Goal: Task Accomplishment & Management: Manage account settings

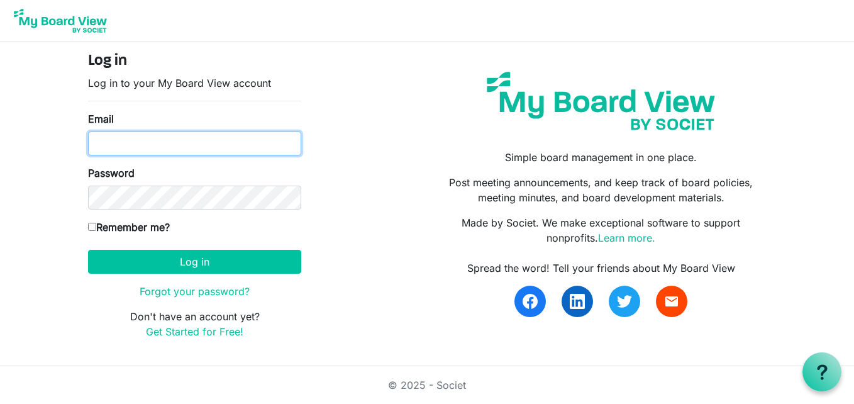
click at [168, 145] on input "Email" at bounding box center [194, 143] width 213 height 24
type input "info@creativecommunityimpact.ca"
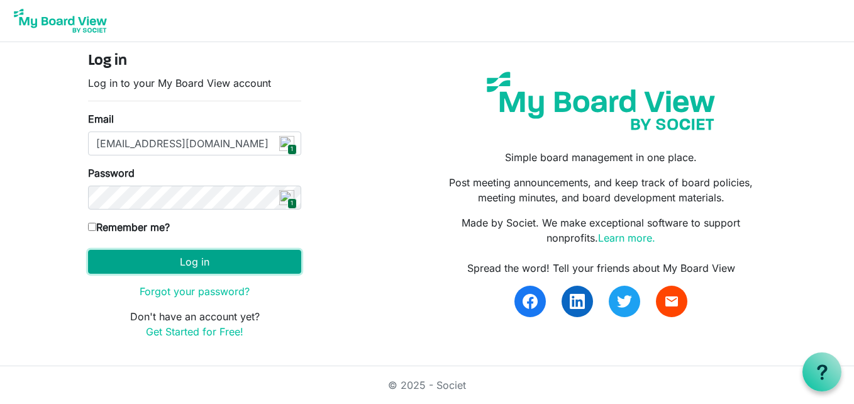
click at [210, 265] on button "Log in" at bounding box center [194, 262] width 213 height 24
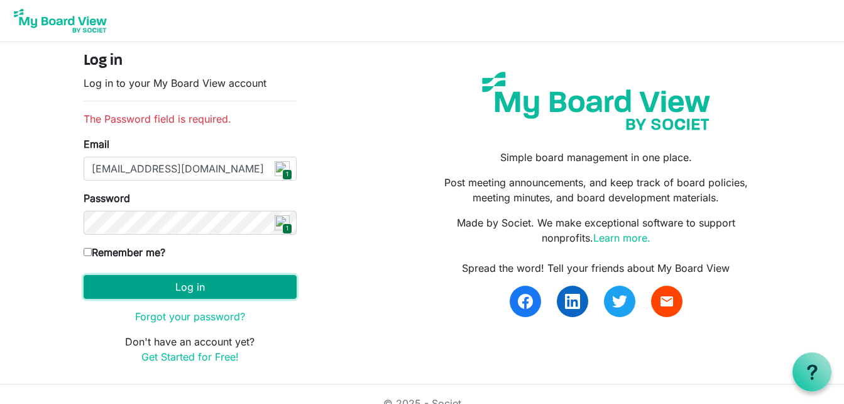
click at [157, 287] on button "Log in" at bounding box center [190, 287] width 213 height 24
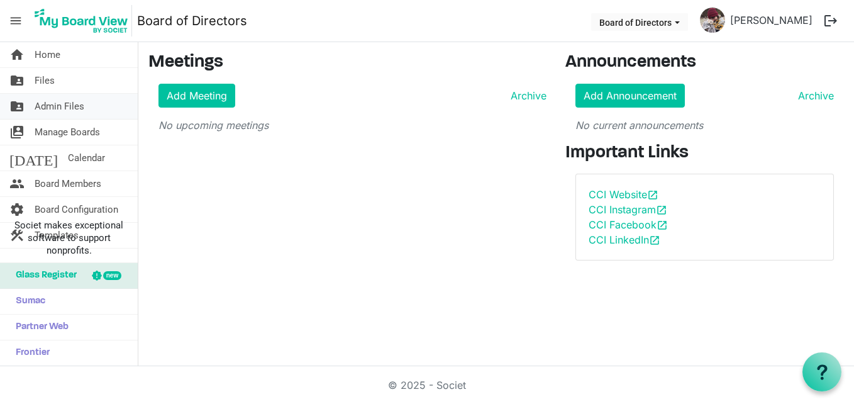
click at [57, 106] on span "Admin Files" at bounding box center [60, 106] width 50 height 25
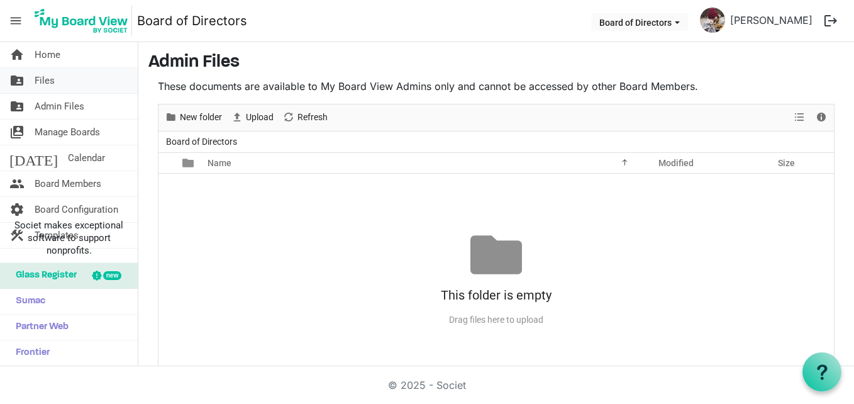
click at [57, 85] on link "folder_shared Files" at bounding box center [69, 80] width 138 height 25
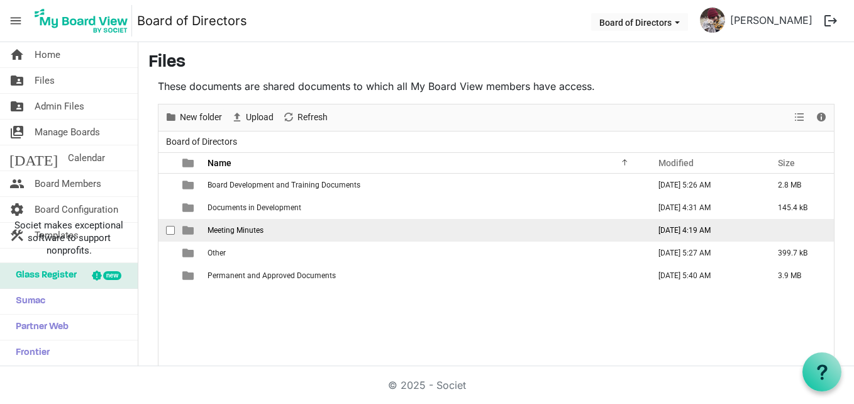
click at [424, 229] on td "Meeting Minutes" at bounding box center [424, 230] width 441 height 23
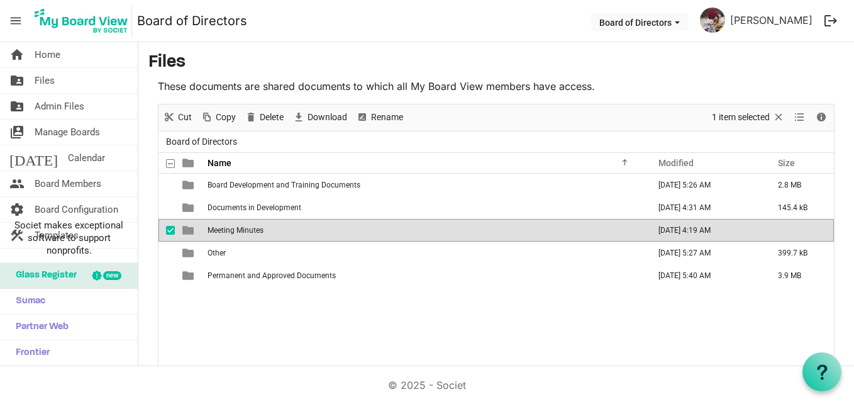
click at [422, 227] on td "Meeting Minutes" at bounding box center [424, 230] width 441 height 23
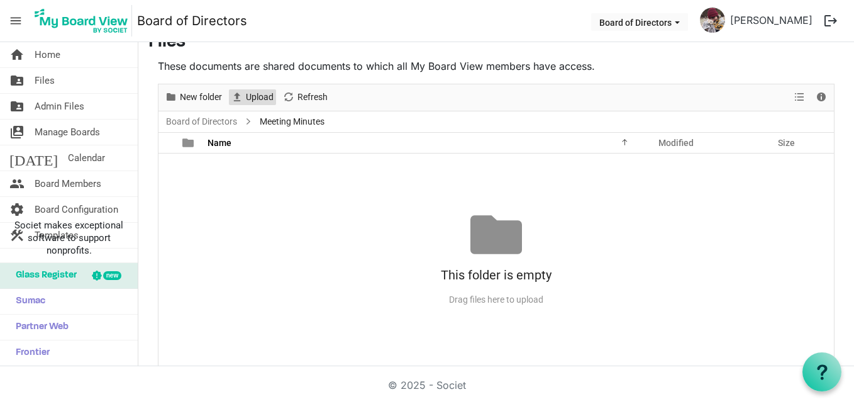
click at [263, 102] on span "Upload" at bounding box center [260, 97] width 30 height 16
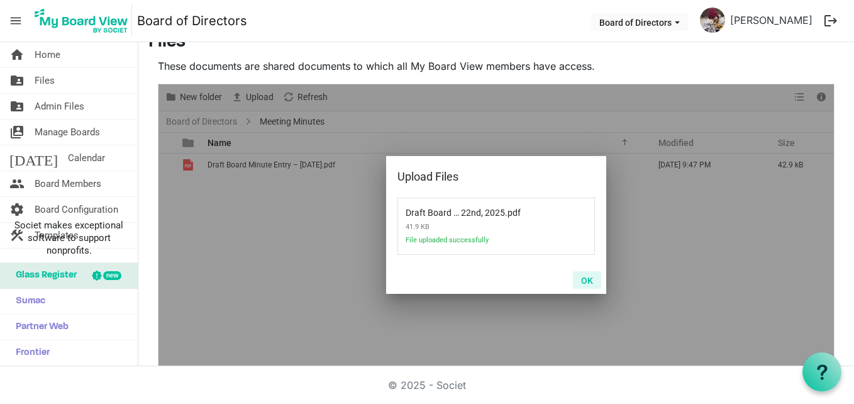
click at [576, 279] on button "OK" at bounding box center [587, 280] width 28 height 18
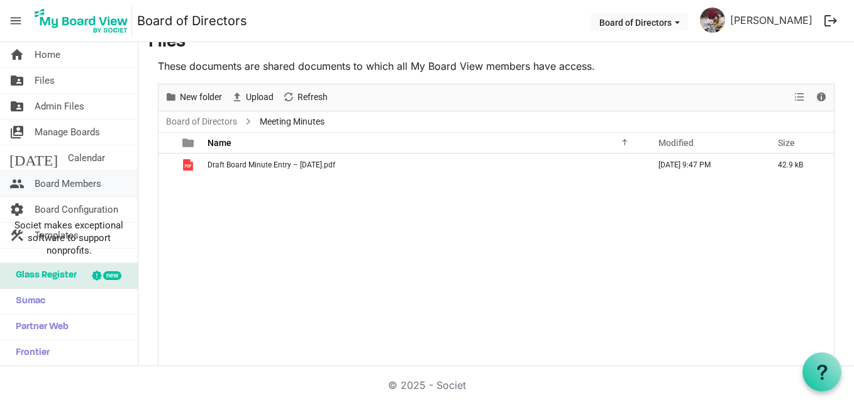
click at [100, 176] on span "Board Members" at bounding box center [68, 183] width 67 height 25
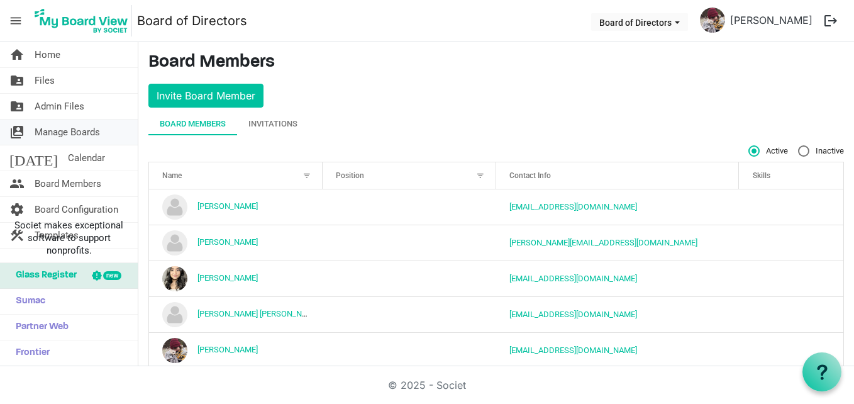
click at [96, 133] on span "Manage Boards" at bounding box center [67, 131] width 65 height 25
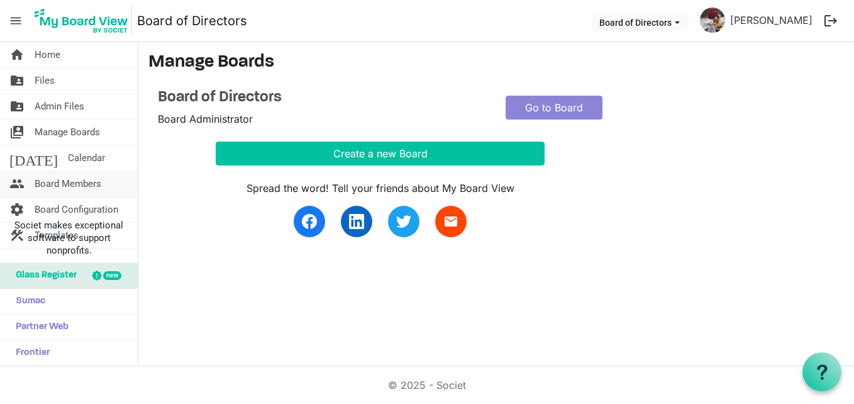
click at [65, 177] on span "Board Members" at bounding box center [68, 183] width 67 height 25
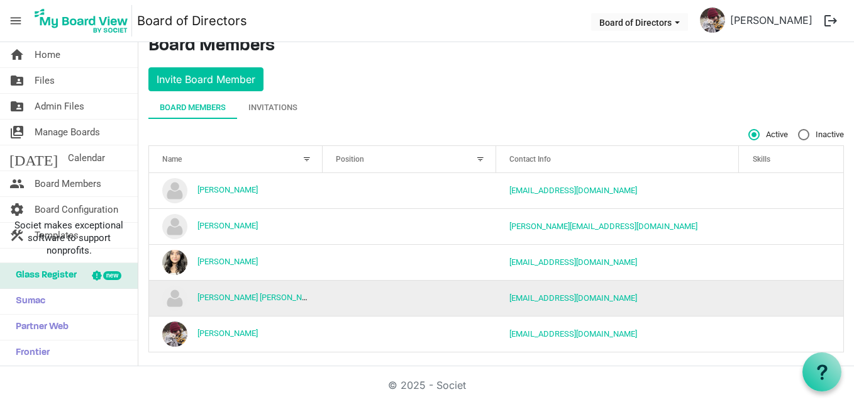
scroll to position [23, 0]
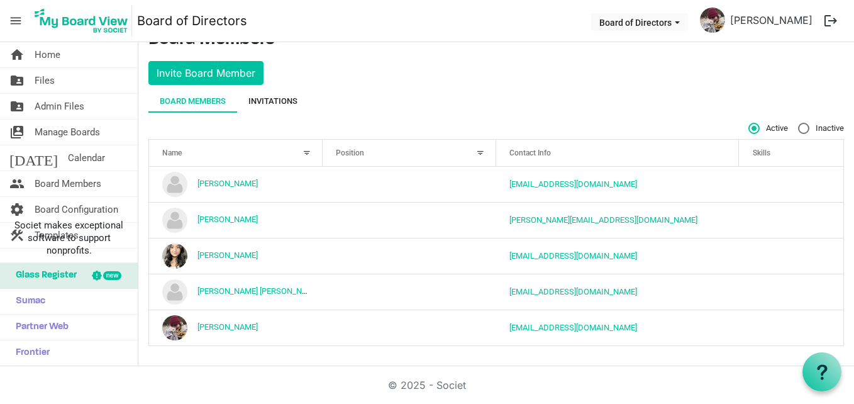
click at [284, 104] on div "Invitations" at bounding box center [272, 101] width 49 height 13
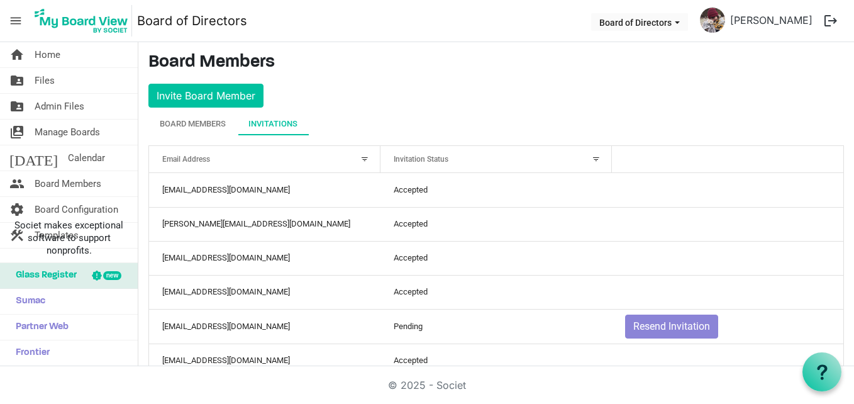
scroll to position [67, 0]
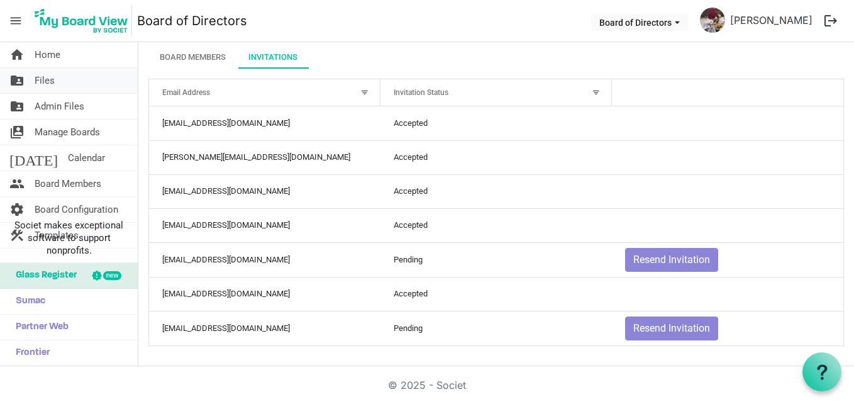
click at [59, 85] on link "folder_shared Files" at bounding box center [69, 80] width 138 height 25
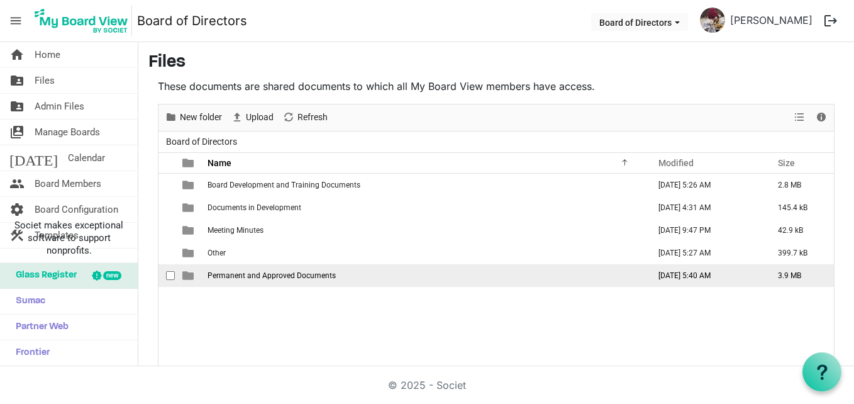
click at [262, 272] on span "Permanent and Approved Documents" at bounding box center [271, 275] width 128 height 9
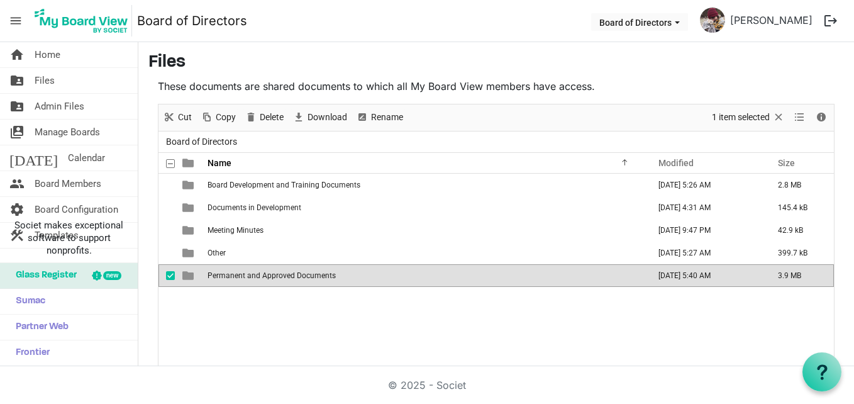
click at [266, 272] on span "Permanent and Approved Documents" at bounding box center [271, 275] width 128 height 9
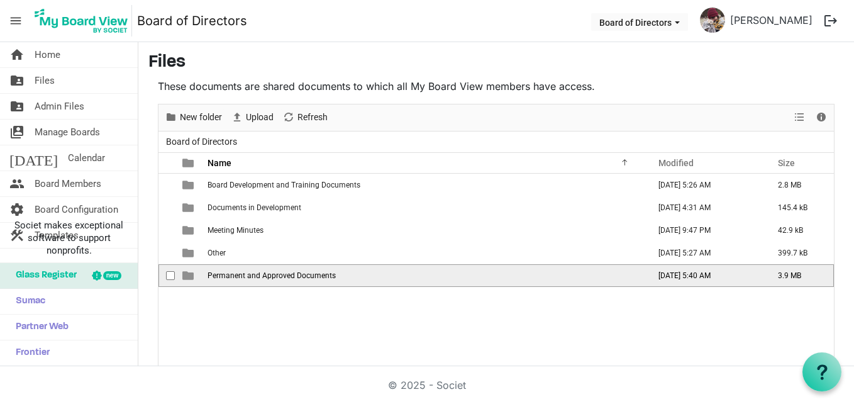
click at [266, 272] on span "Permanent and Approved Documents" at bounding box center [271, 275] width 128 height 9
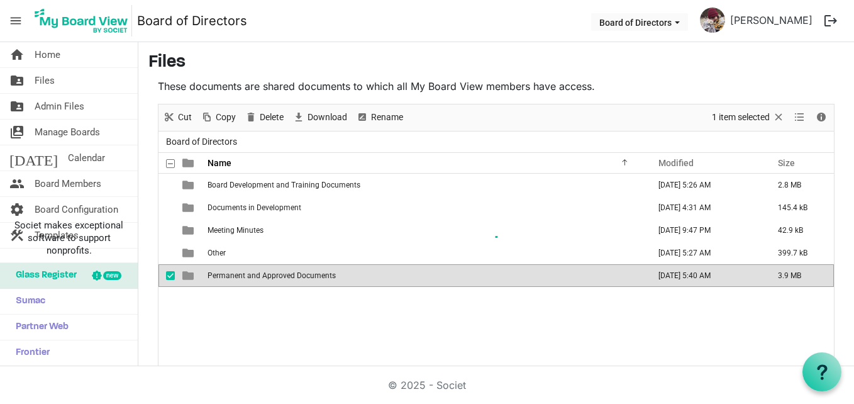
scroll to position [20, 0]
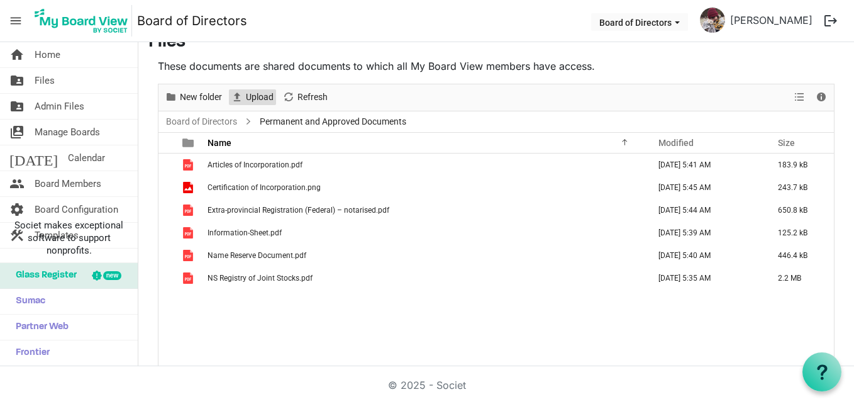
click at [263, 97] on span "Upload" at bounding box center [260, 97] width 30 height 16
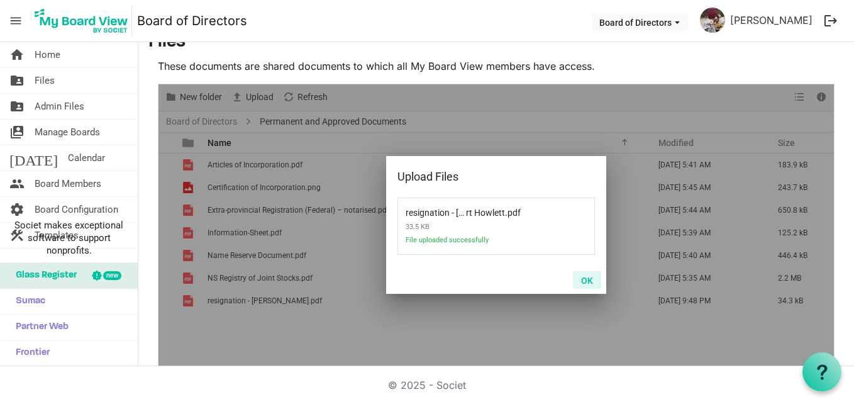
click at [582, 279] on button "OK" at bounding box center [587, 280] width 28 height 18
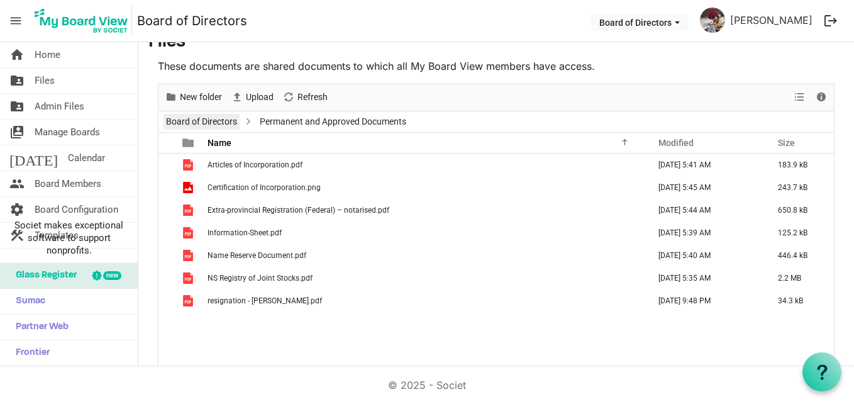
click at [202, 123] on link "Board of Directors" at bounding box center [201, 122] width 76 height 16
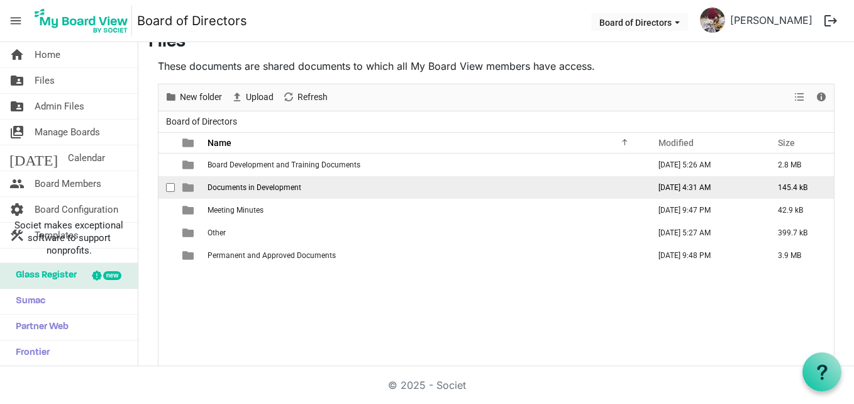
click at [284, 183] on span "Documents in Development" at bounding box center [254, 187] width 94 height 9
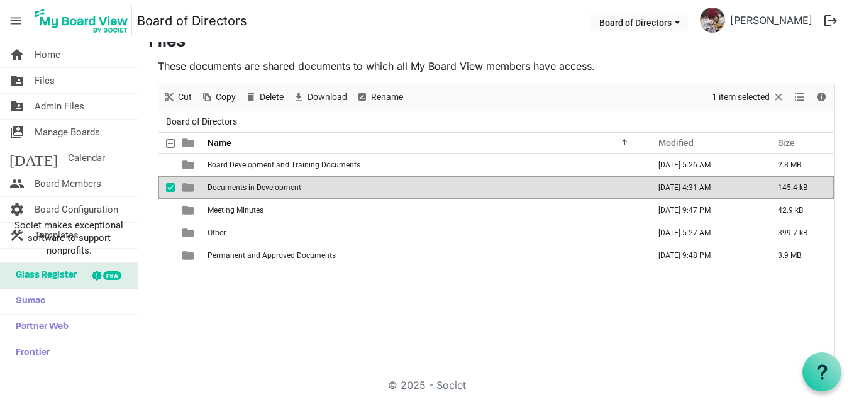
click at [168, 186] on span "checkbox" at bounding box center [170, 187] width 9 height 9
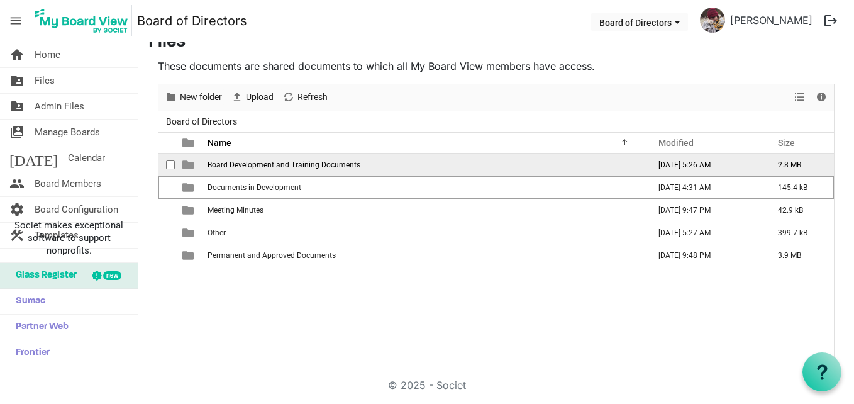
click at [270, 160] on span "Board Development and Training Documents" at bounding box center [283, 164] width 153 height 9
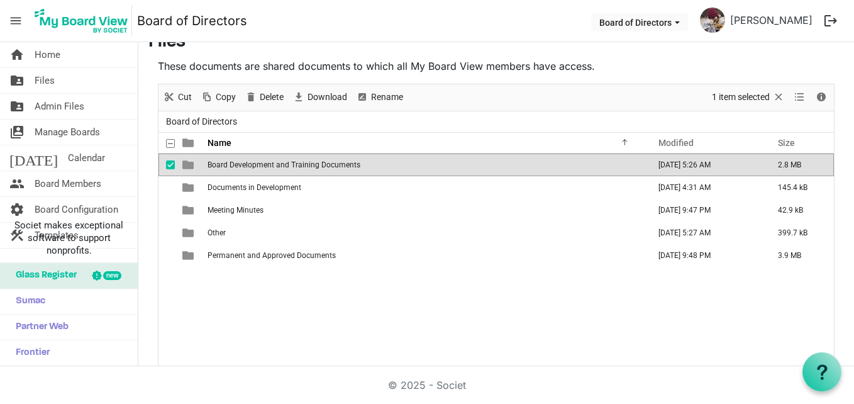
click at [270, 160] on span "Board Development and Training Documents" at bounding box center [283, 164] width 153 height 9
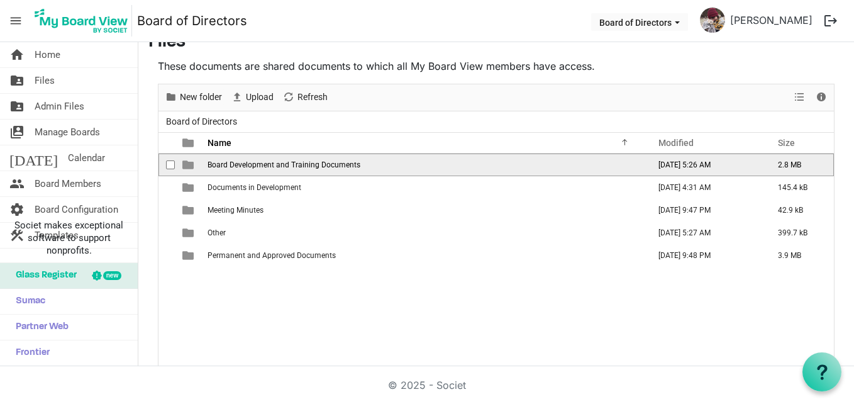
click at [270, 160] on span "Board Development and Training Documents" at bounding box center [283, 164] width 153 height 9
